Goal: Subscribe to service/newsletter

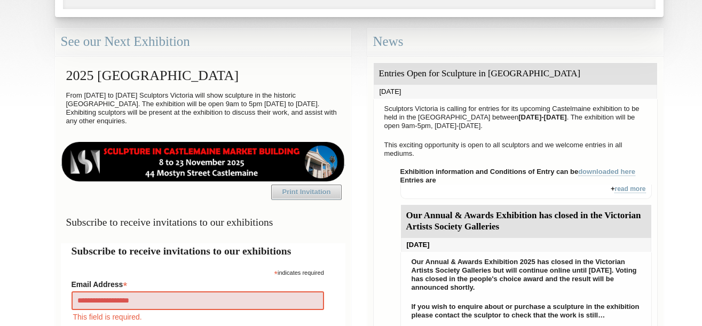
type input "**********"
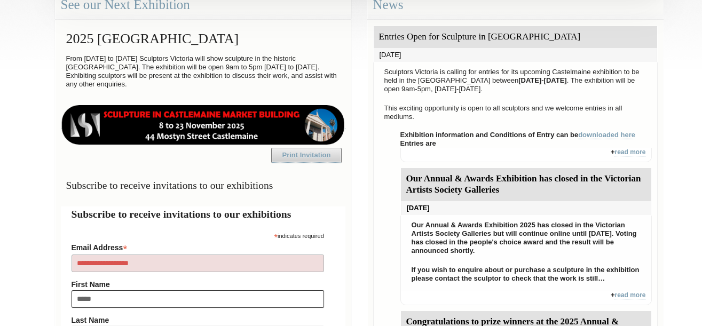
type input "******"
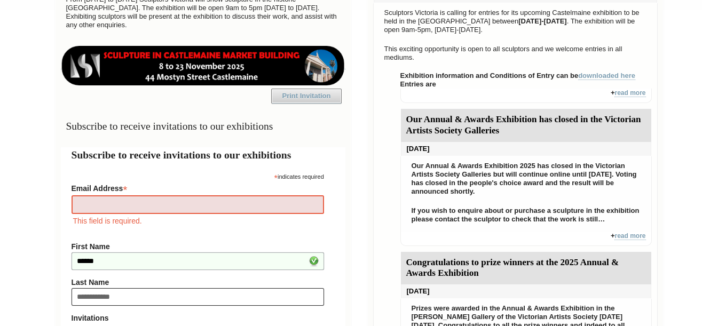
type input "**********"
